Goal: Use online tool/utility: Utilize a website feature to perform a specific function

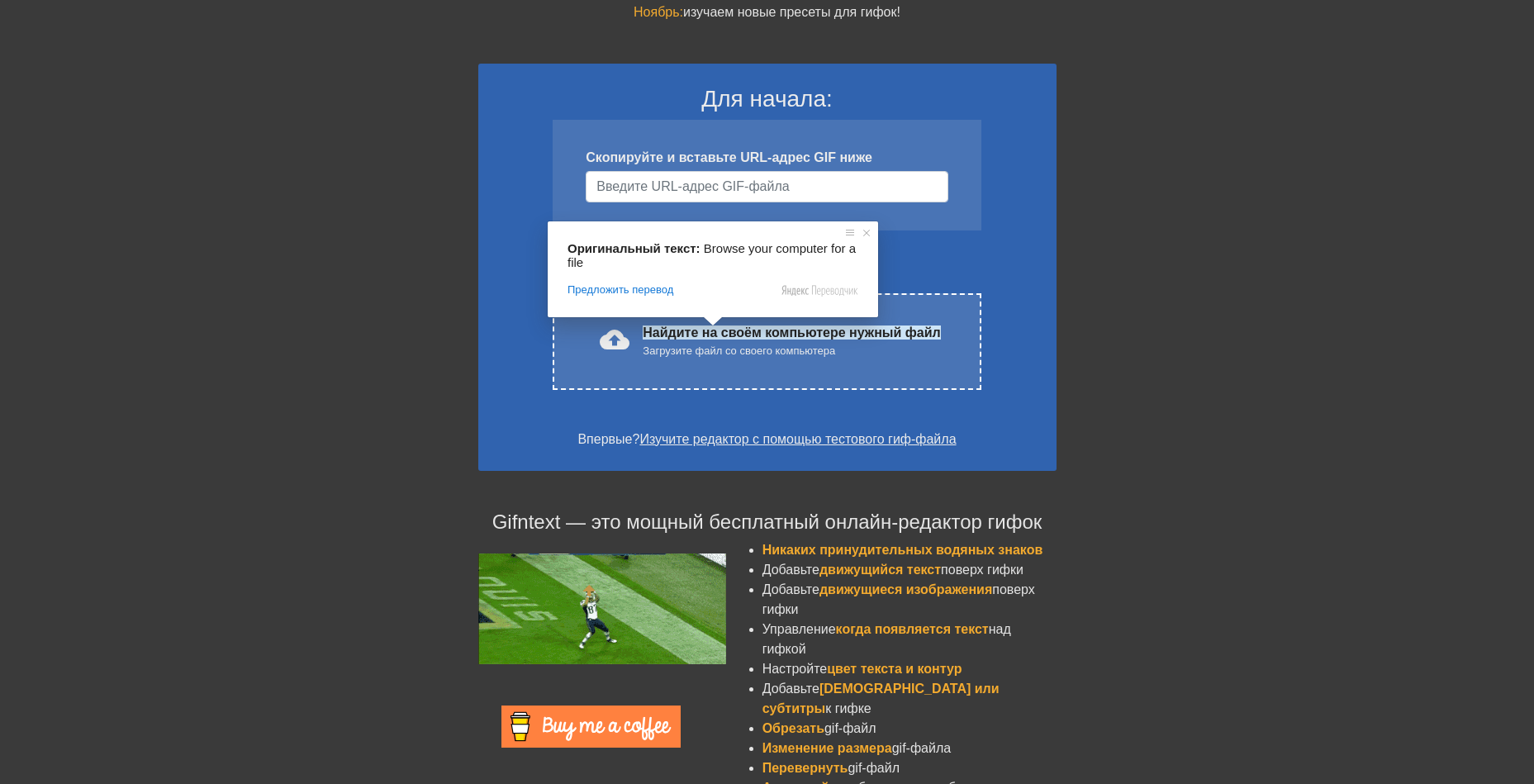
scroll to position [137, 0]
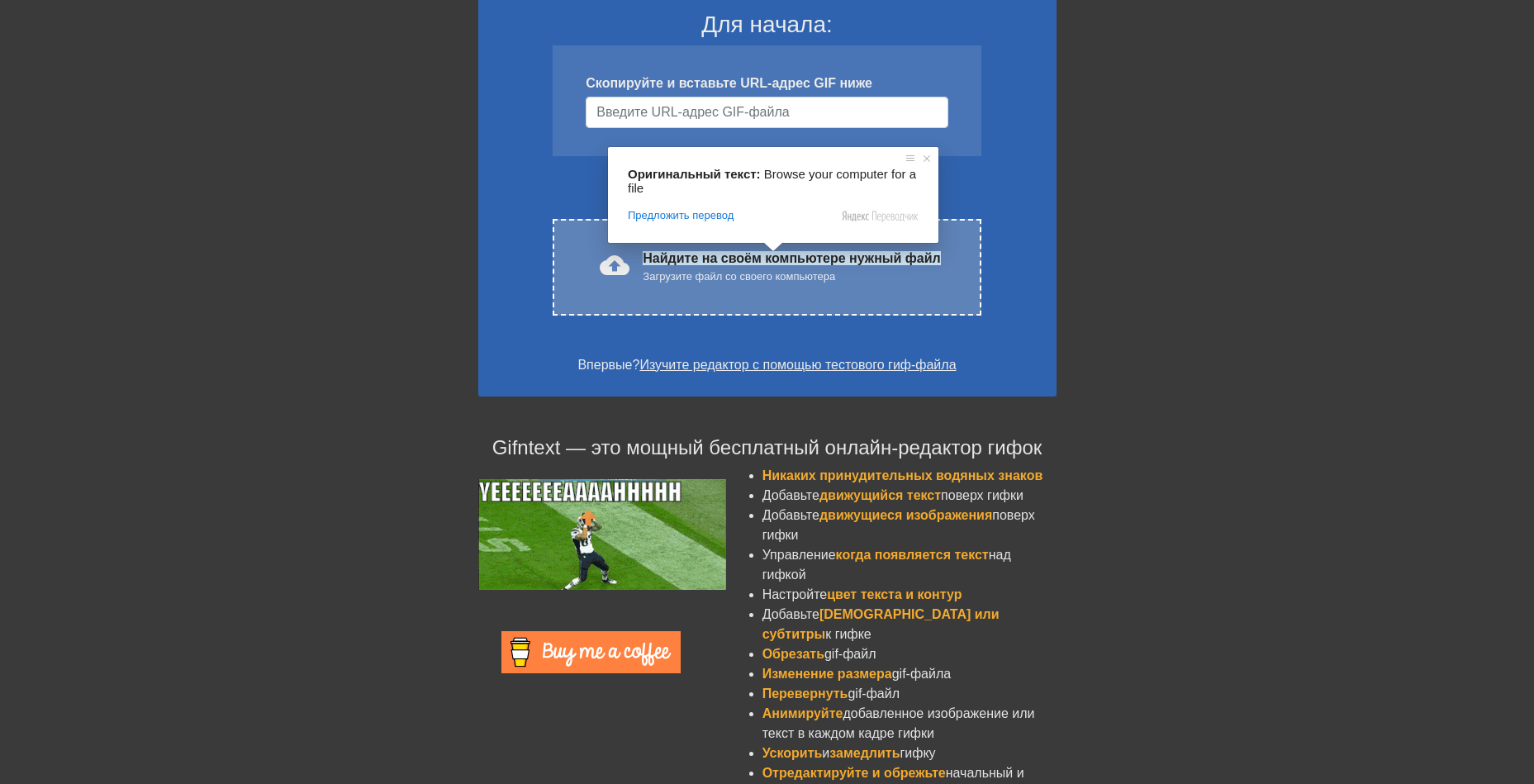
click at [754, 275] on body "menu_book_бук меню Просмотрите учебные пособия! [DOMAIN_NAME] Онлайн-редактор g…" at bounding box center [767, 339] width 1534 height 953
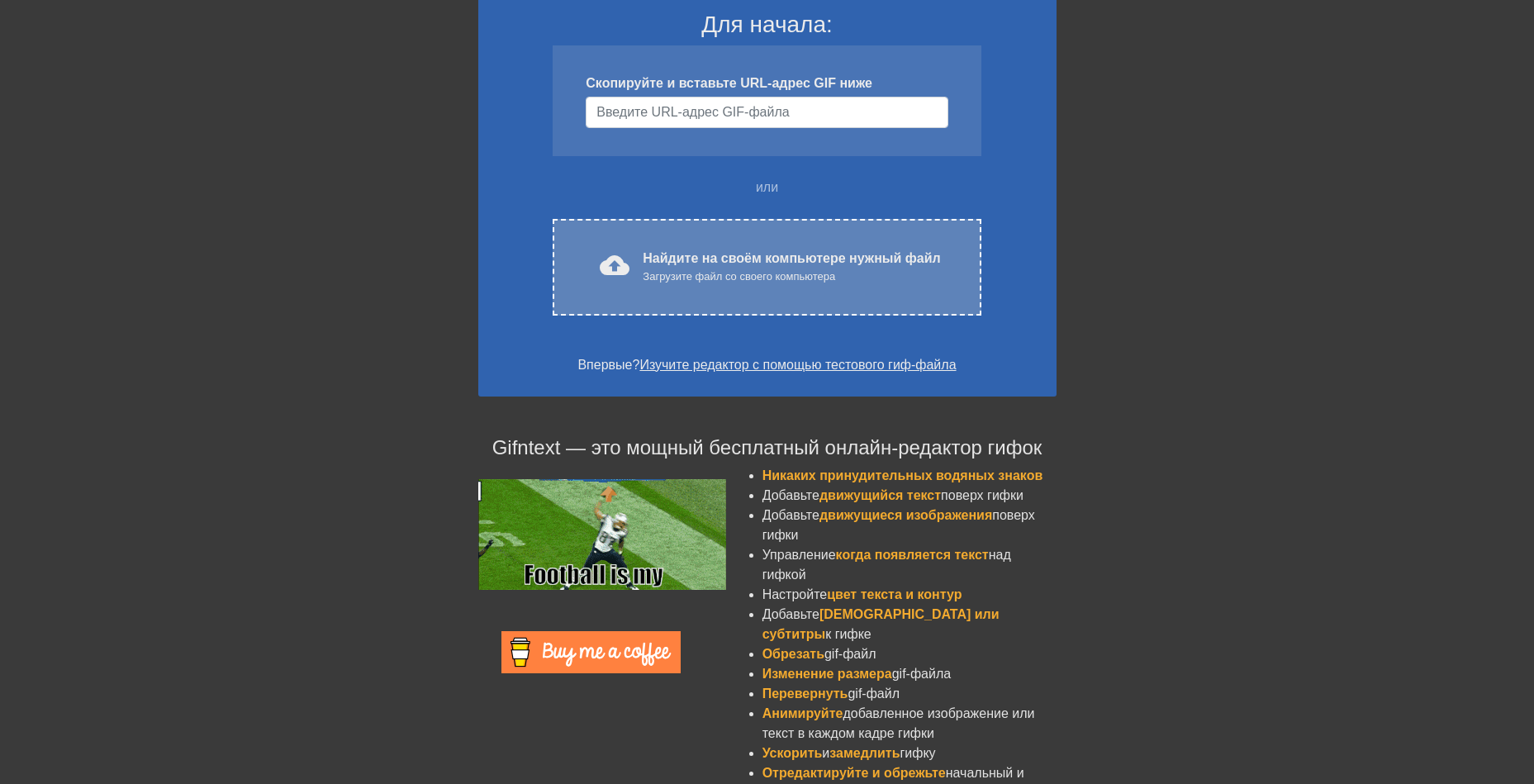
click at [754, 275] on ya-tr-span "Загрузите файл со своего компьютера" at bounding box center [739, 276] width 193 height 12
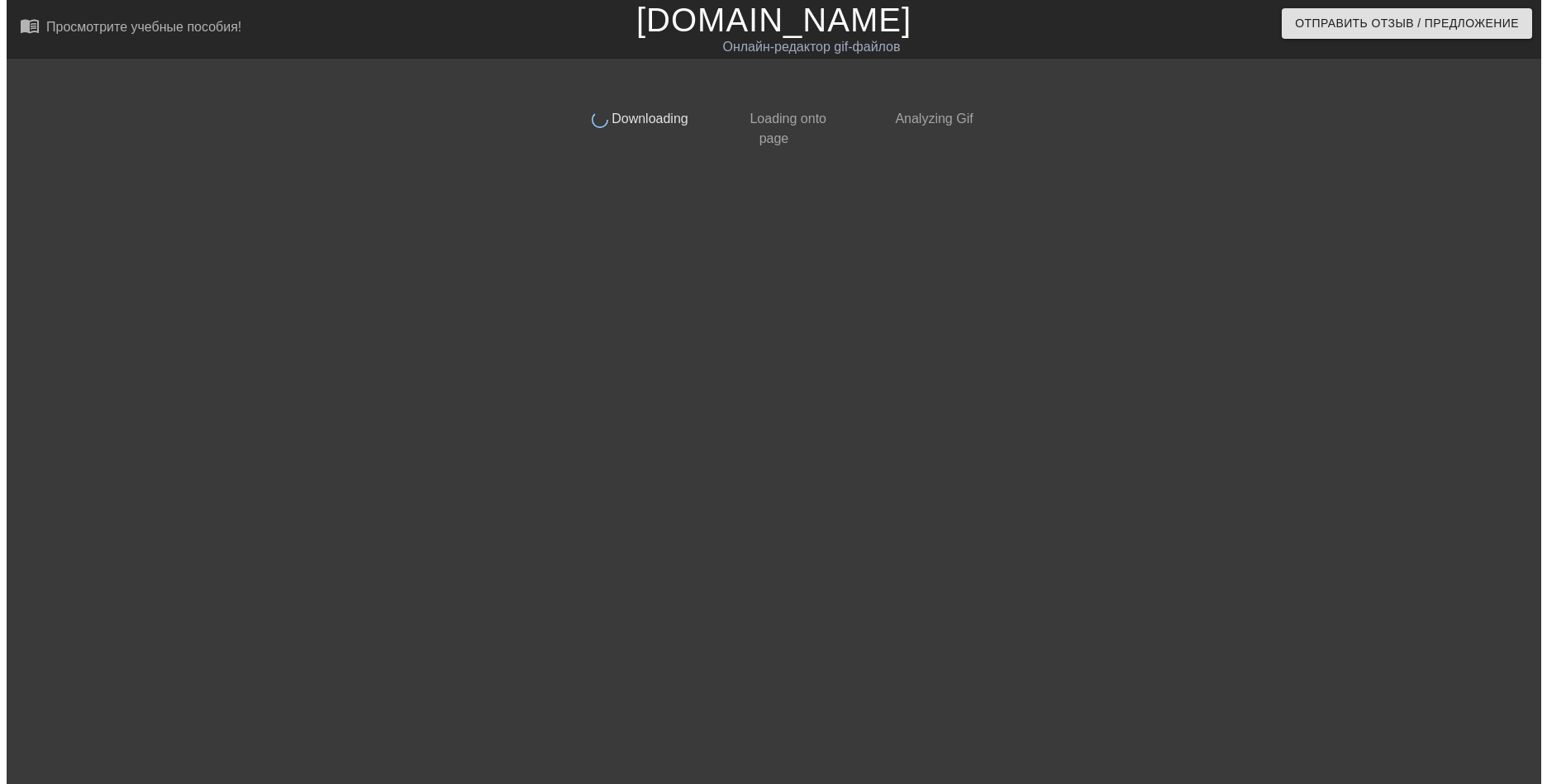
scroll to position [0, 0]
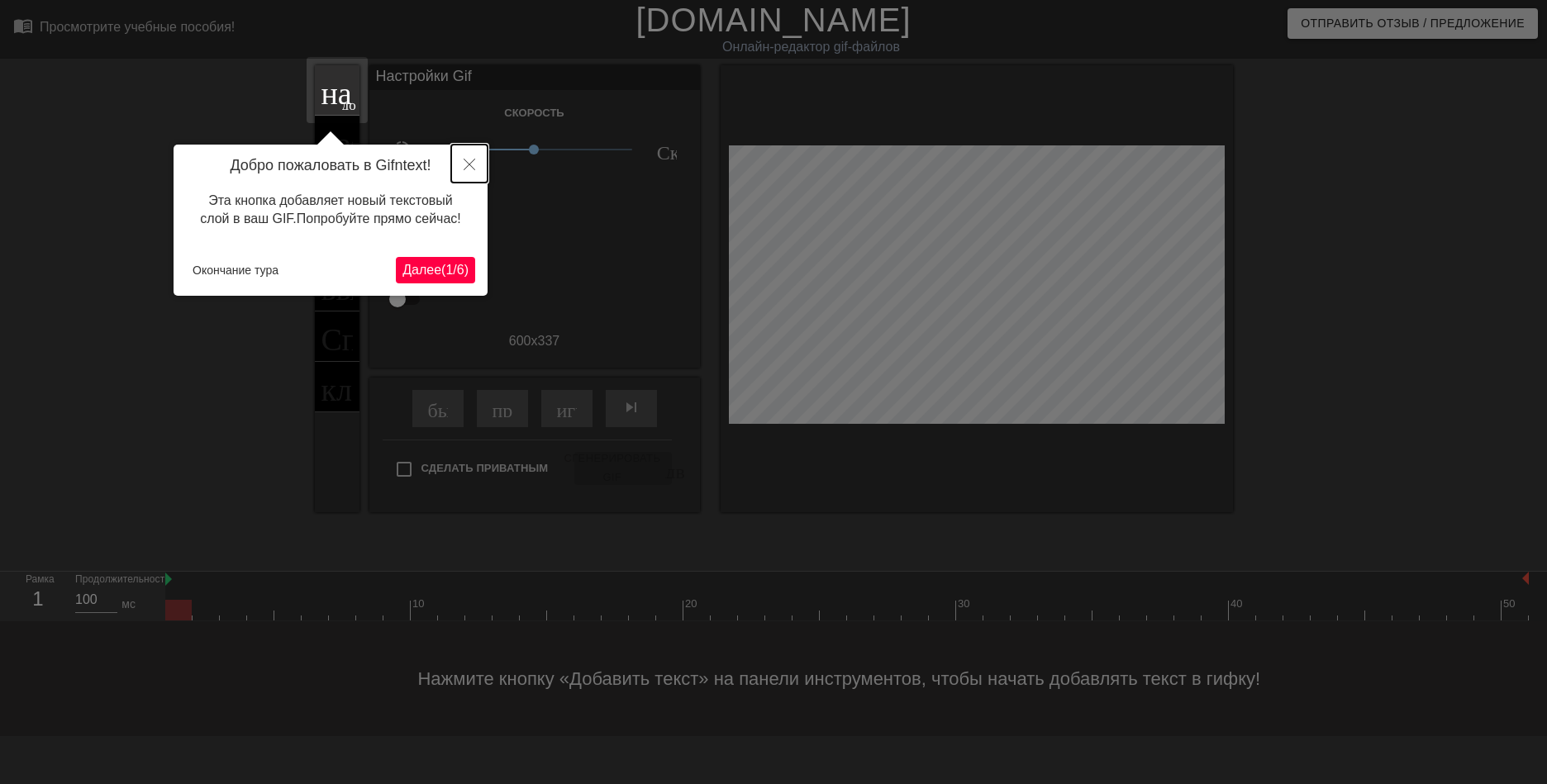
click at [470, 157] on button "Закрыть" at bounding box center [469, 164] width 37 height 38
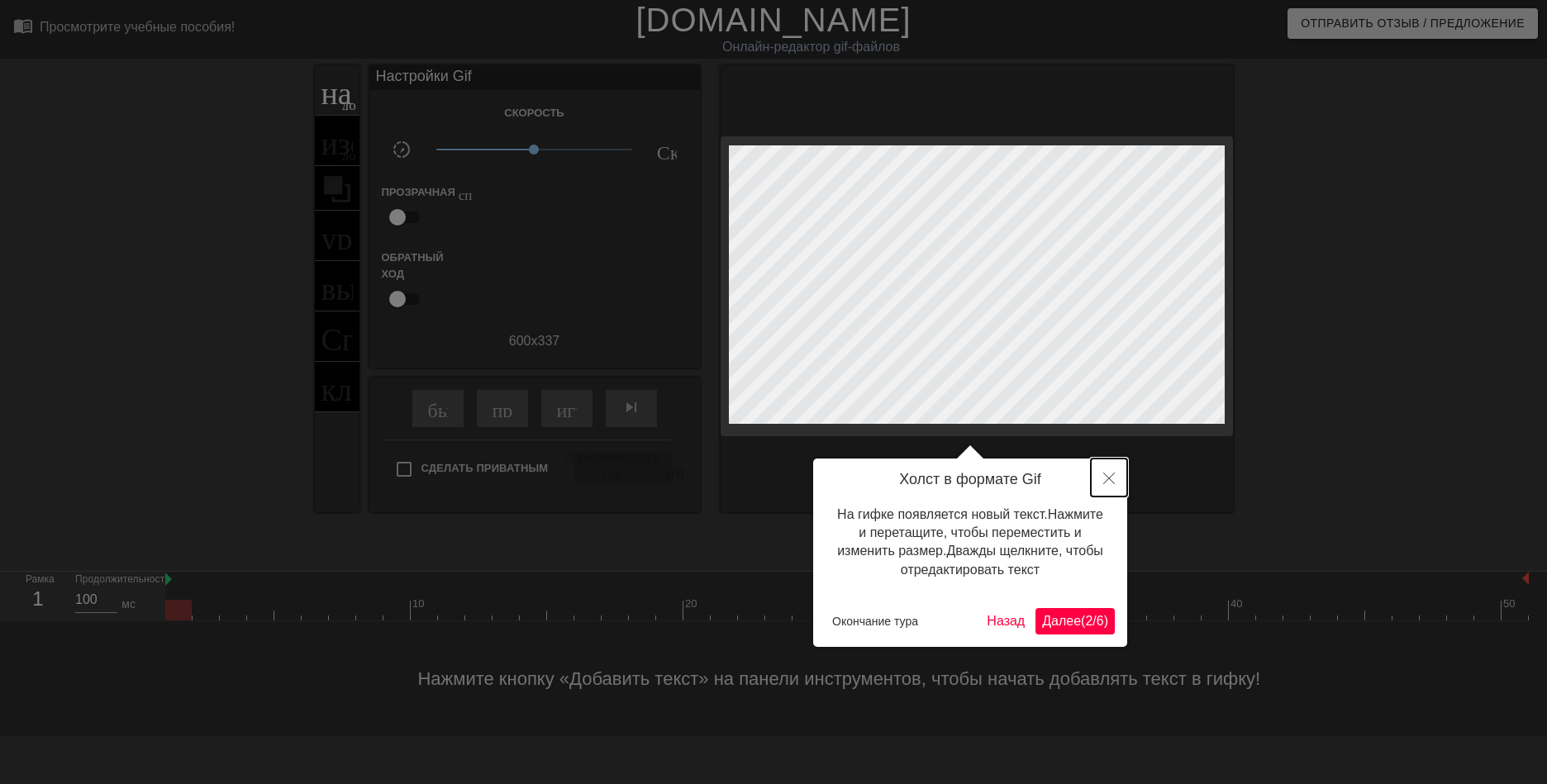
click at [1107, 480] on icon "Закрыть" at bounding box center [1109, 478] width 11 height 11
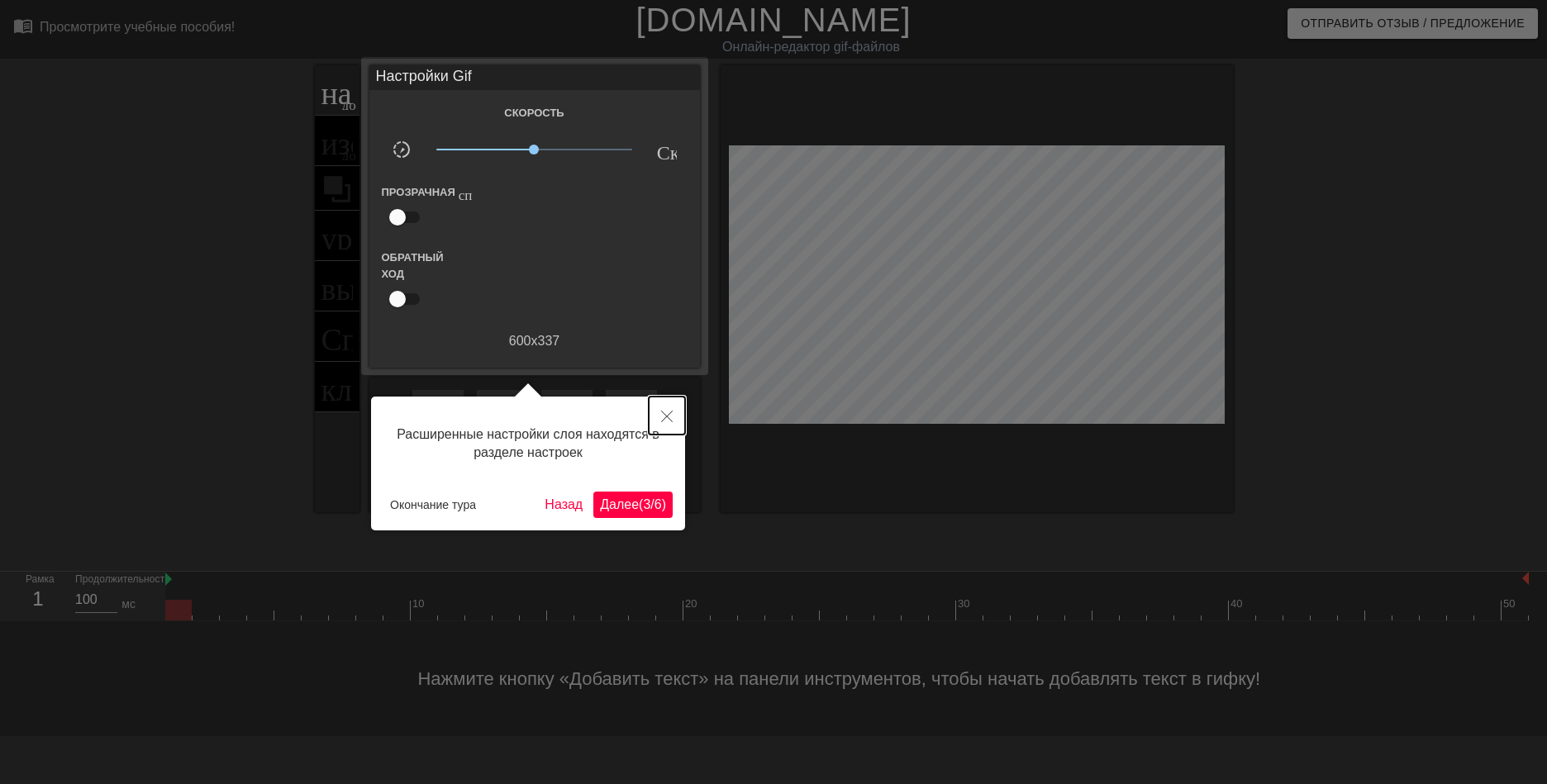
click at [667, 416] on icon "Закрыть" at bounding box center [667, 416] width 11 height 11
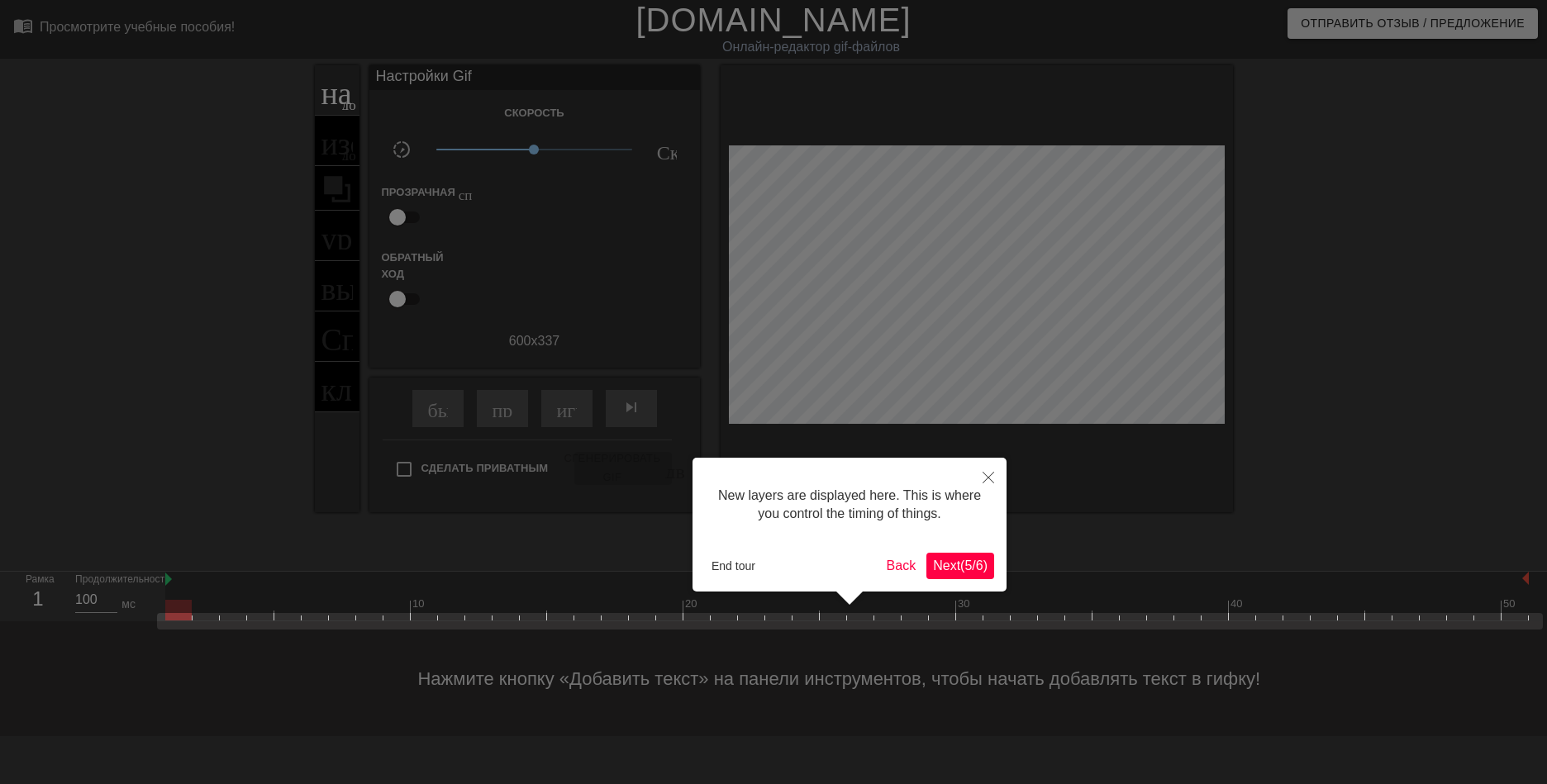
scroll to position [14, 0]
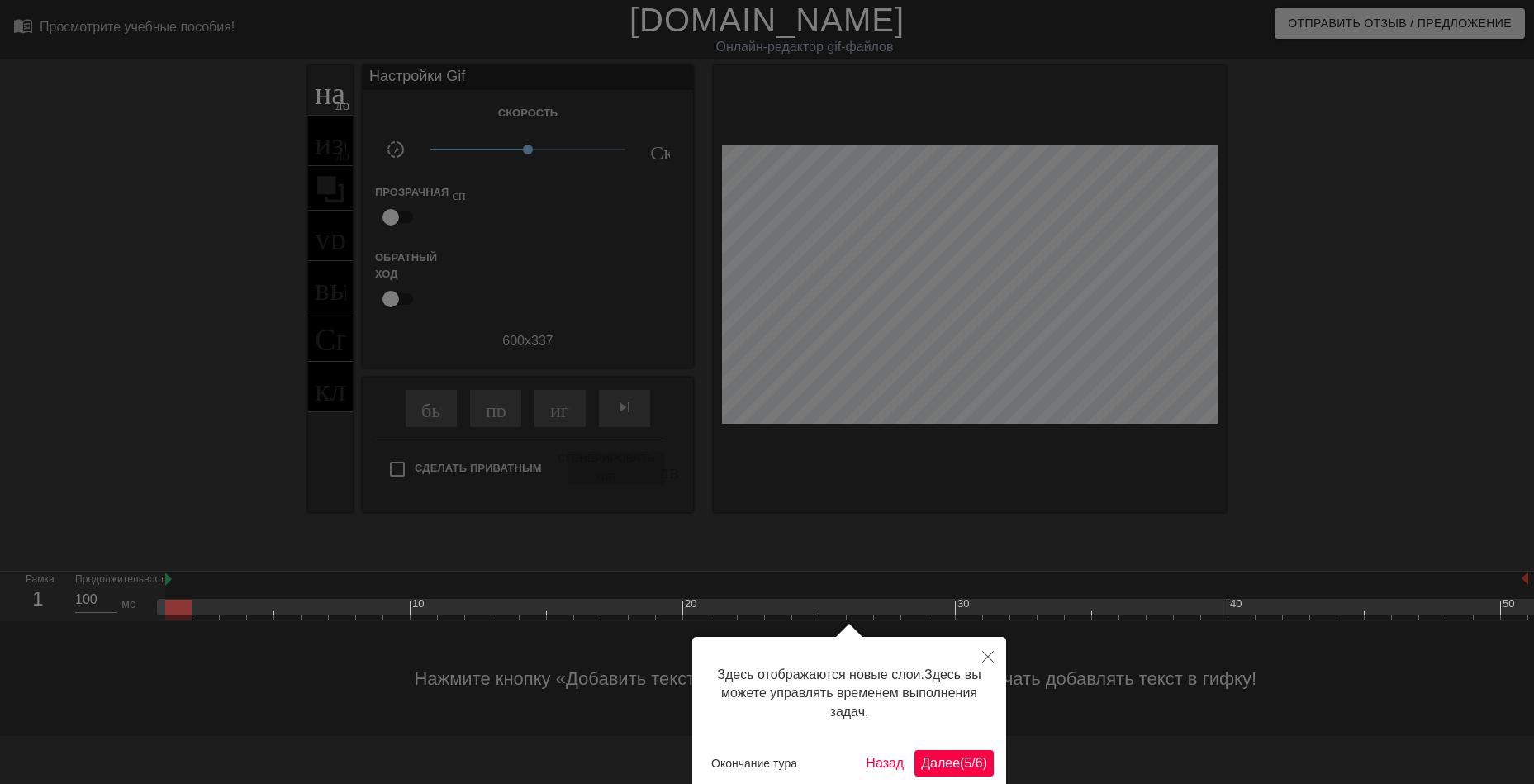
click at [584, 282] on div at bounding box center [767, 392] width 1534 height 784
click at [986, 651] on icon "Закрыть" at bounding box center [987, 657] width 11 height 11
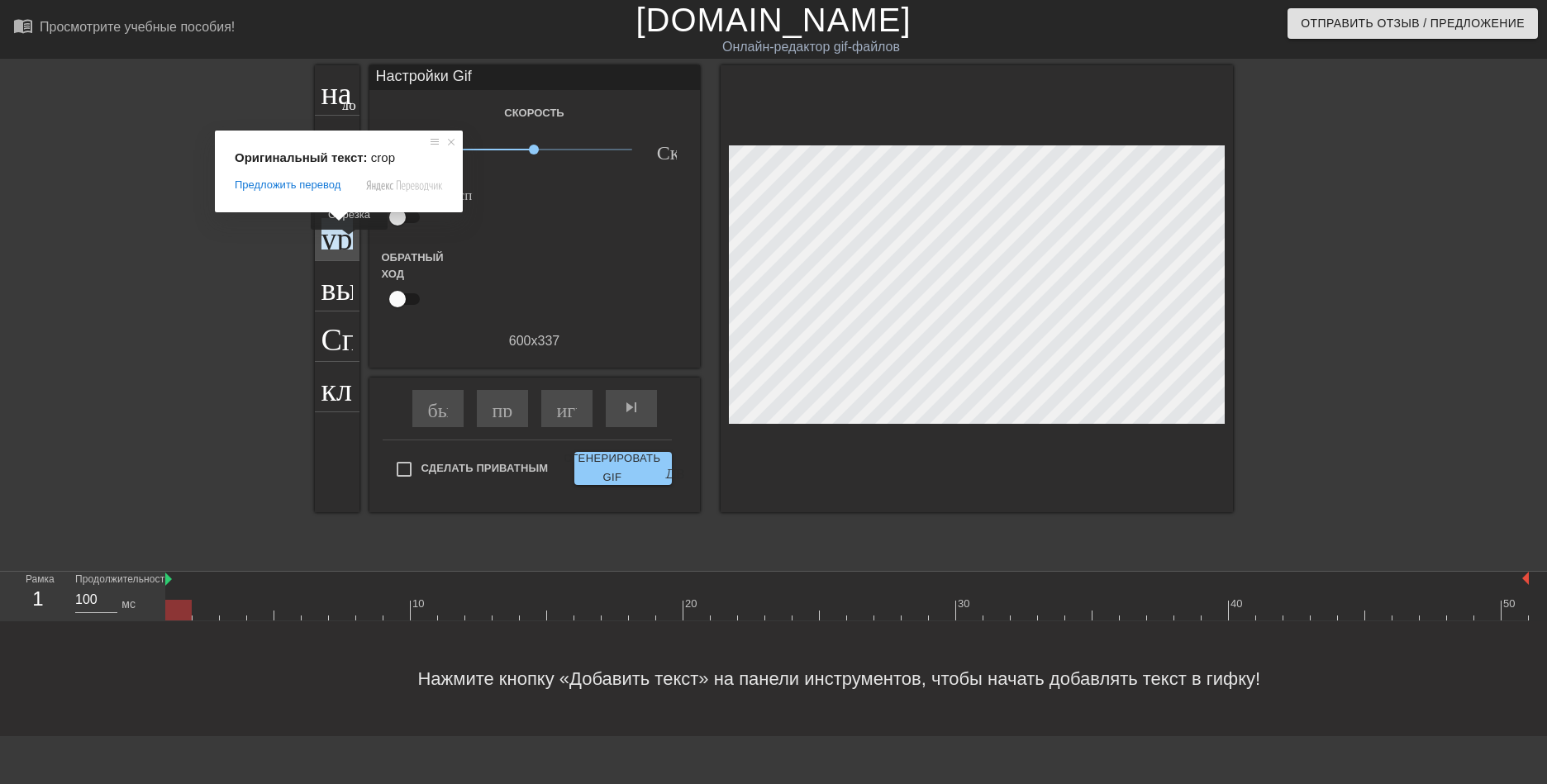
click at [339, 242] on ya-tr-span "урожай" at bounding box center [372, 234] width 99 height 31
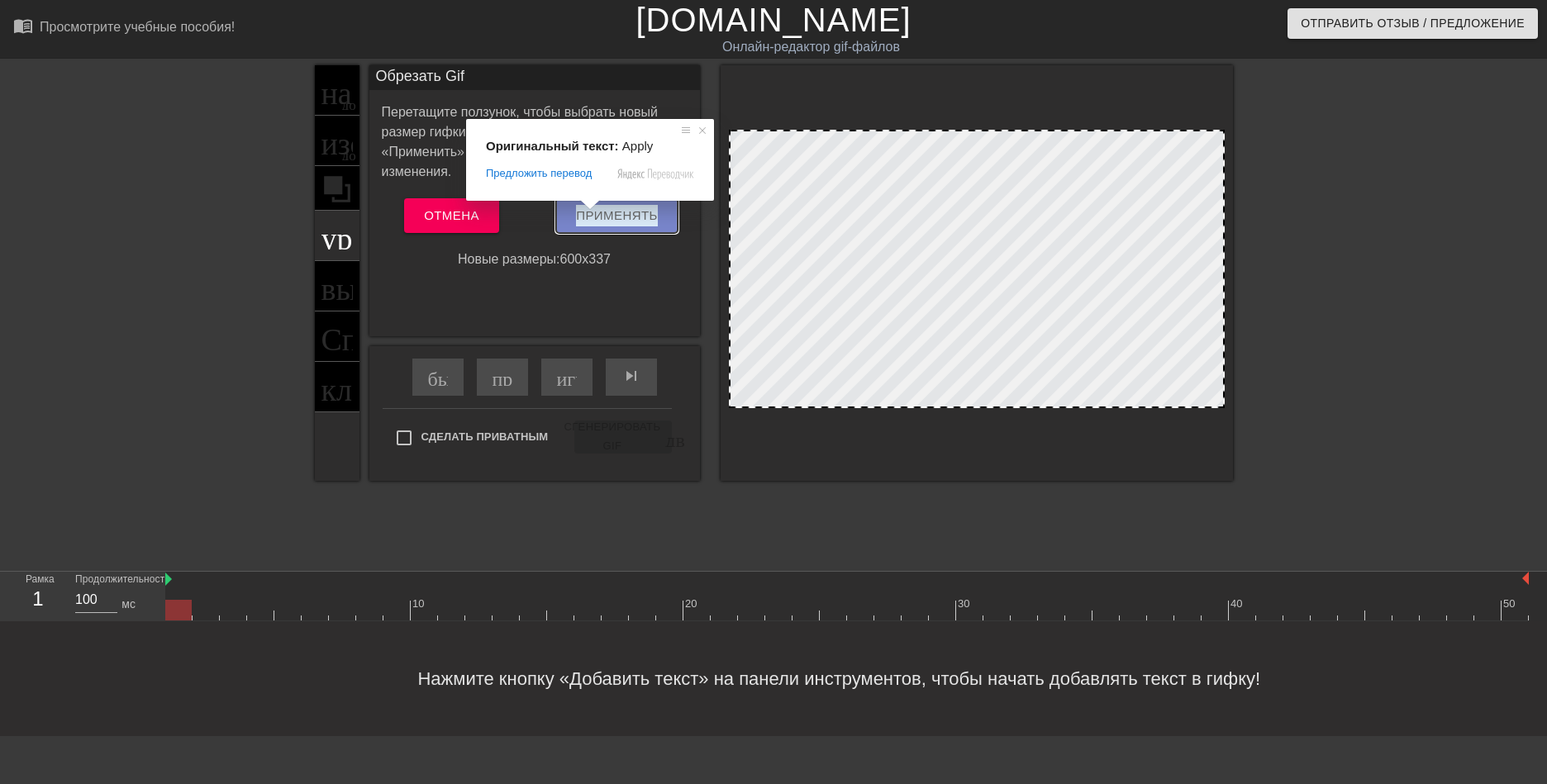
click at [608, 222] on ya-tr-span "Применять" at bounding box center [617, 215] width 82 height 22
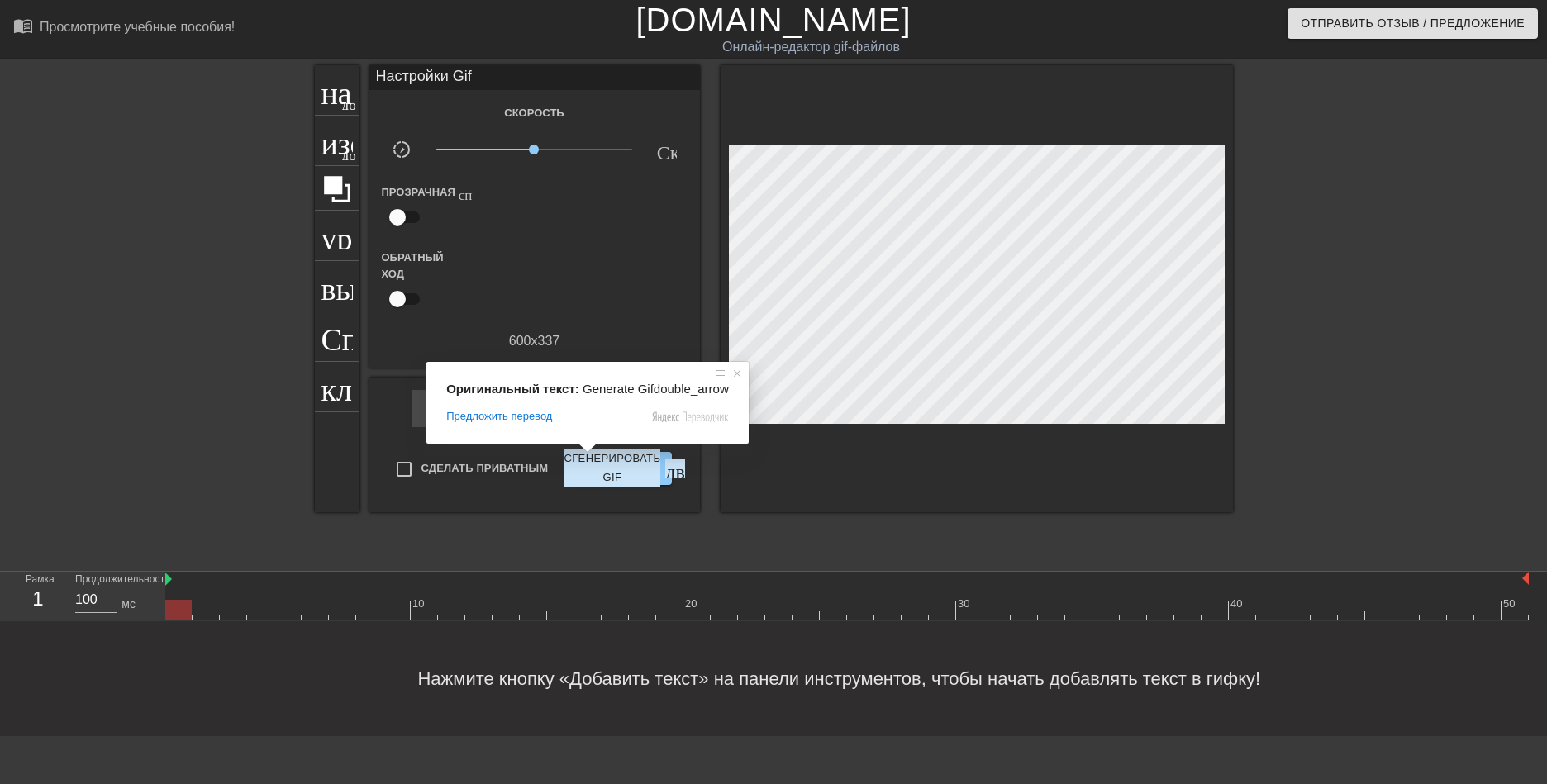
click at [589, 282] on div "Обратный ход" at bounding box center [534, 282] width 331 height 65
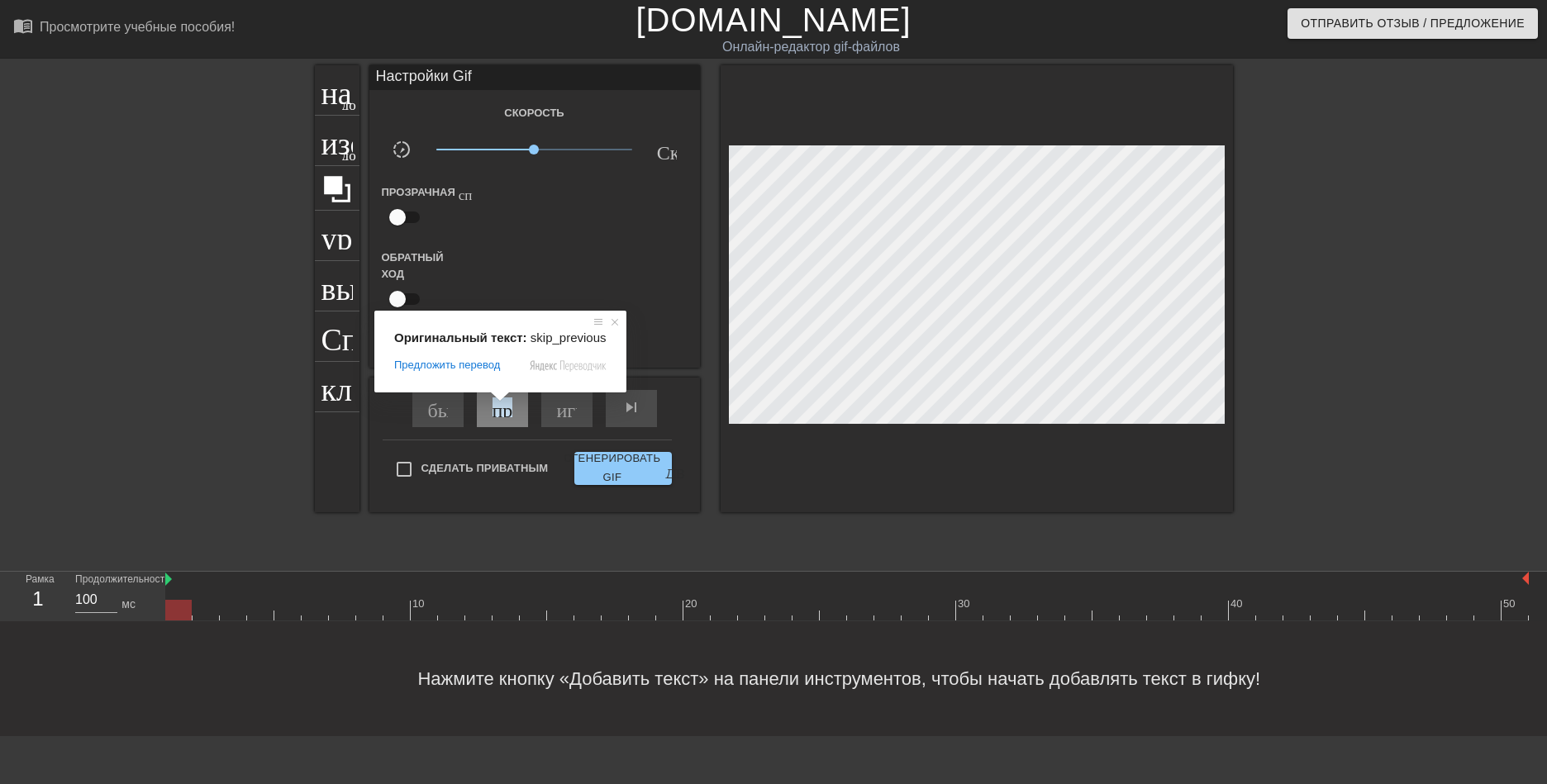
click at [500, 401] on span at bounding box center [500, 396] width 22 height 10
click at [501, 411] on ya-tr-span "пропускать ранее" at bounding box center [566, 407] width 147 height 20
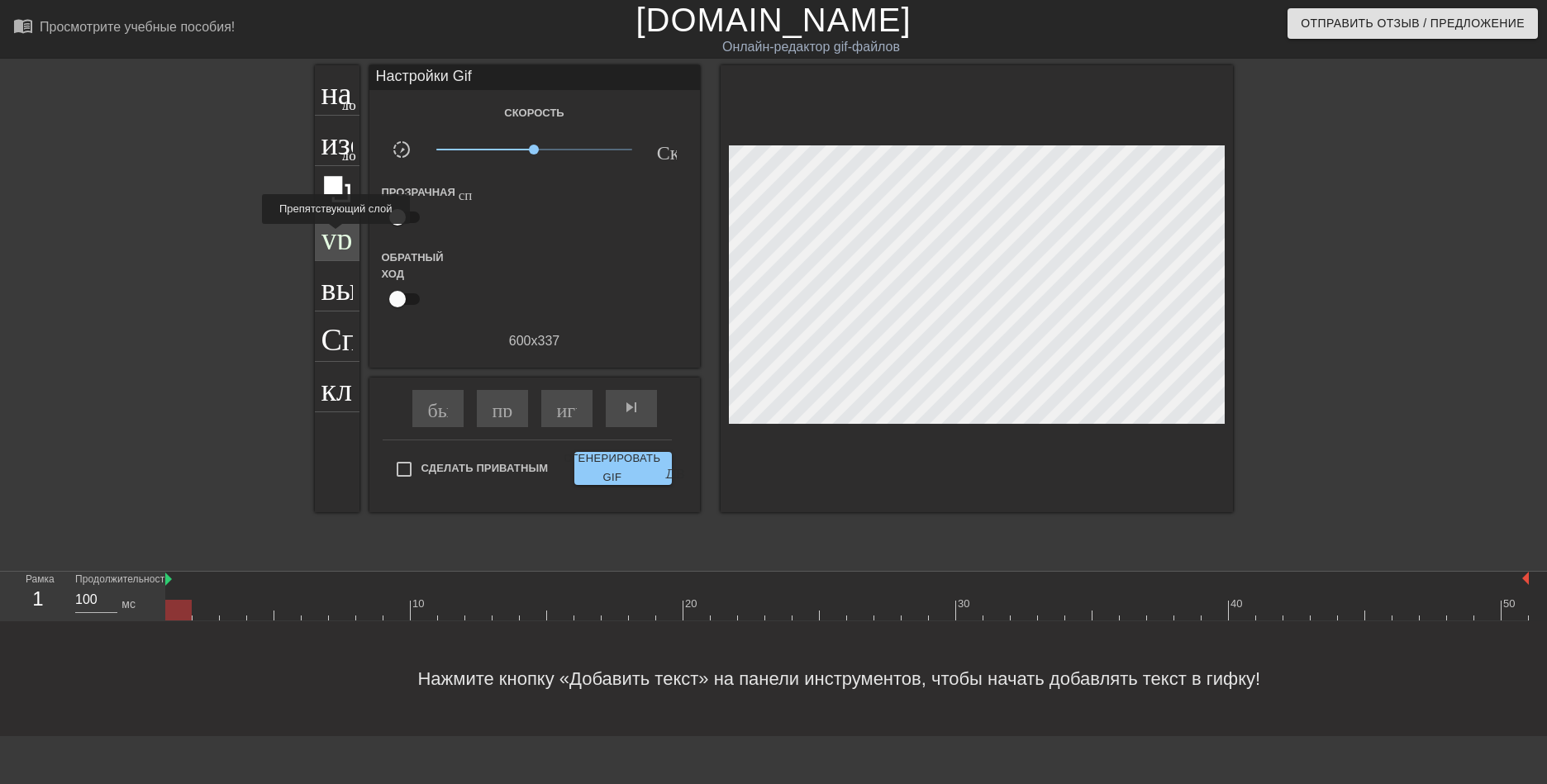
click at [336, 235] on ya-tr-span "урожай" at bounding box center [372, 234] width 99 height 31
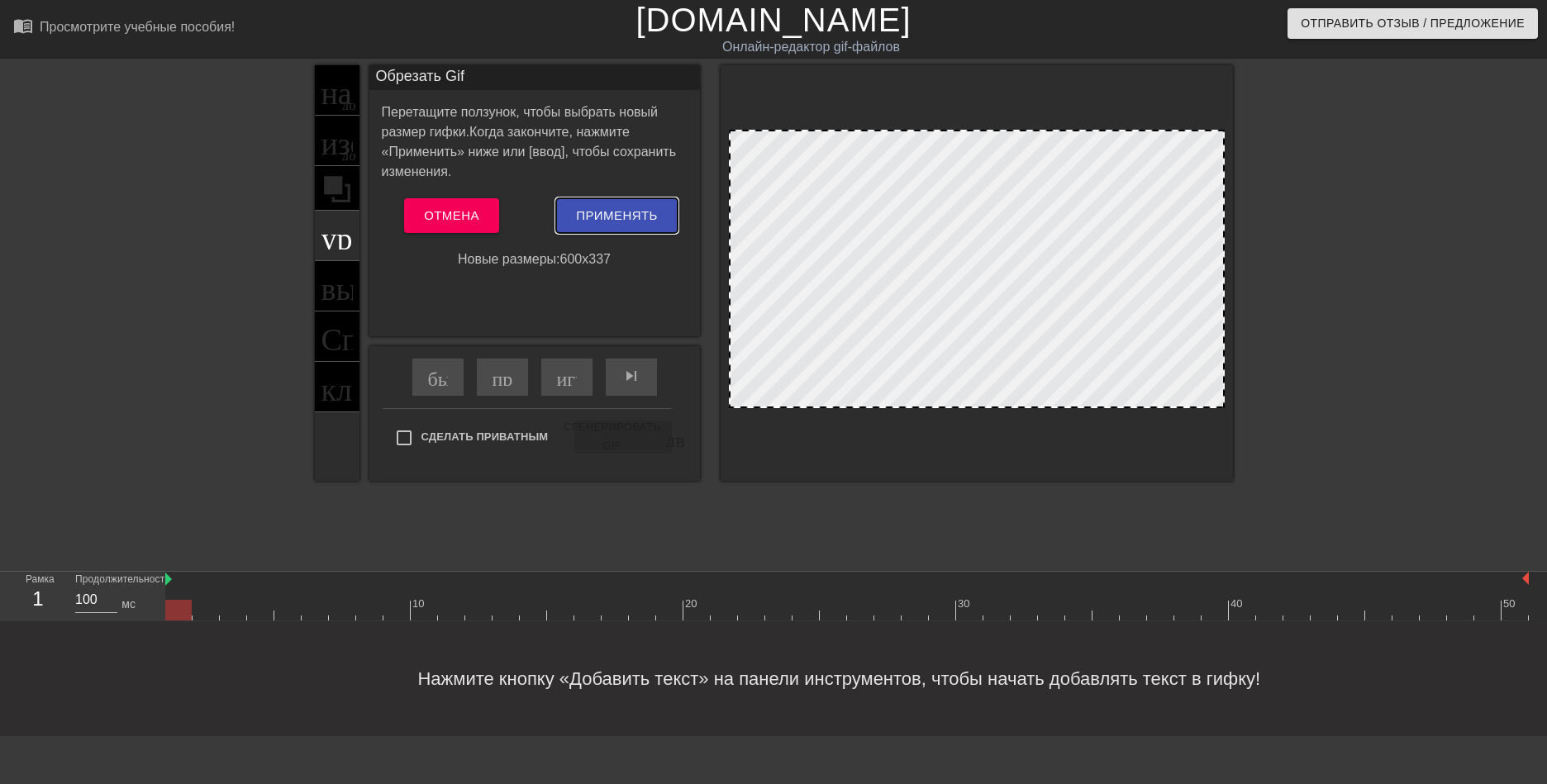
click at [641, 225] on ya-tr-span "Применять" at bounding box center [617, 215] width 82 height 22
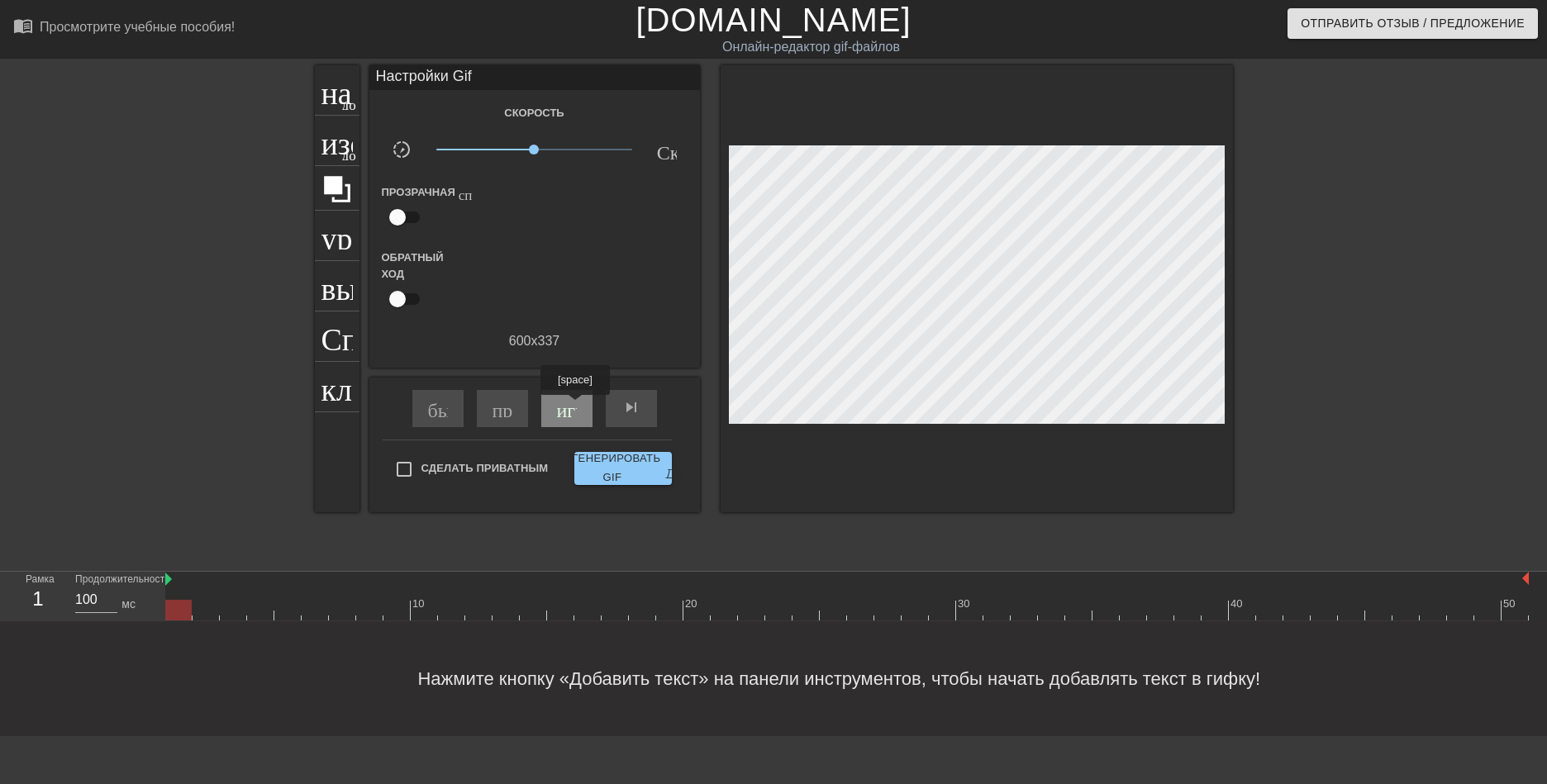
click at [574, 406] on ya-tr-span "играй_арроу" at bounding box center [615, 407] width 116 height 20
